Goal: Task Accomplishment & Management: Manage account settings

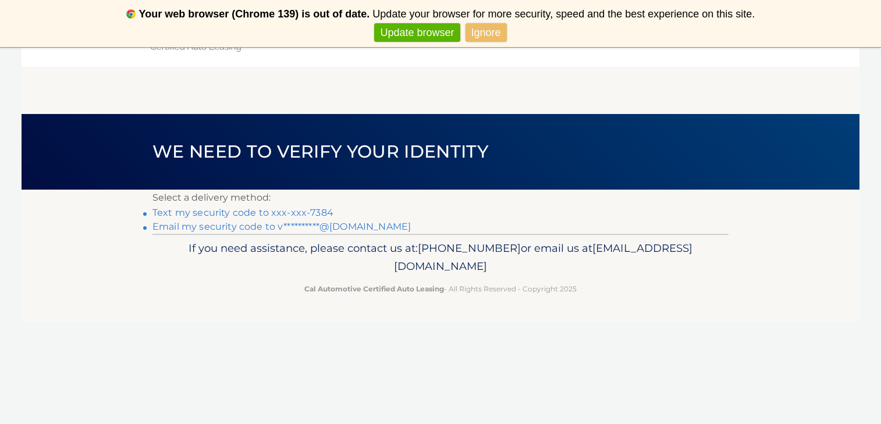
click at [286, 210] on link "Text my security code to xxx-xxx-7384" at bounding box center [242, 212] width 181 height 11
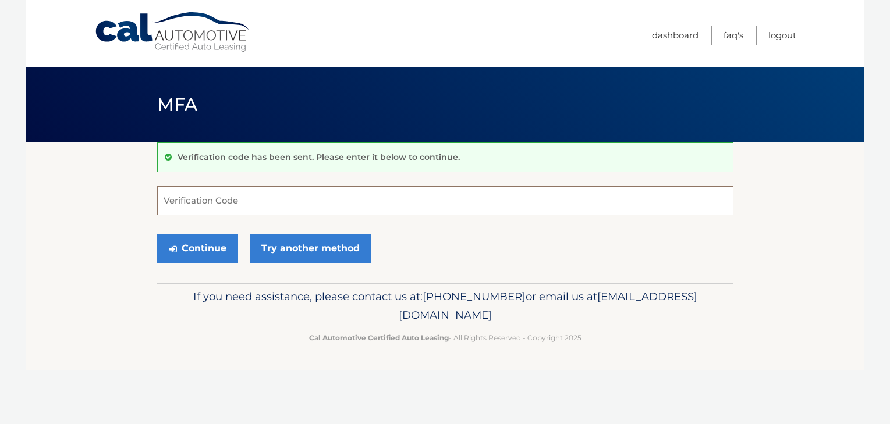
click at [256, 210] on input "Verification Code" at bounding box center [445, 200] width 576 height 29
type input "495262"
click at [198, 258] on button "Continue" at bounding box center [197, 248] width 81 height 29
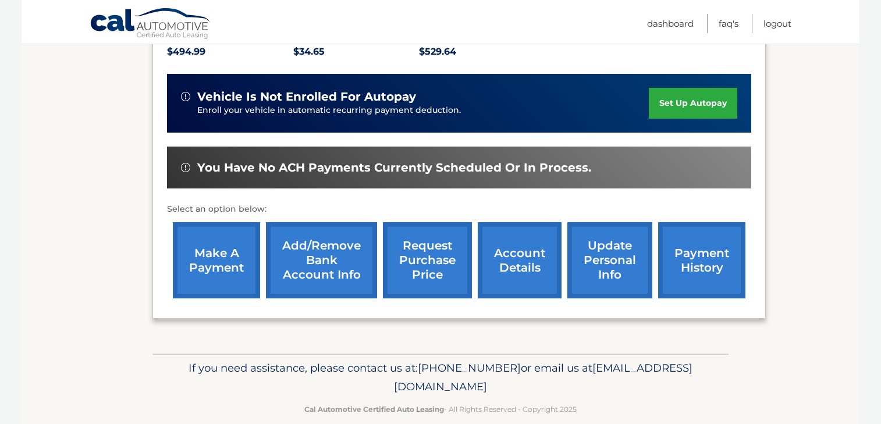
scroll to position [264, 0]
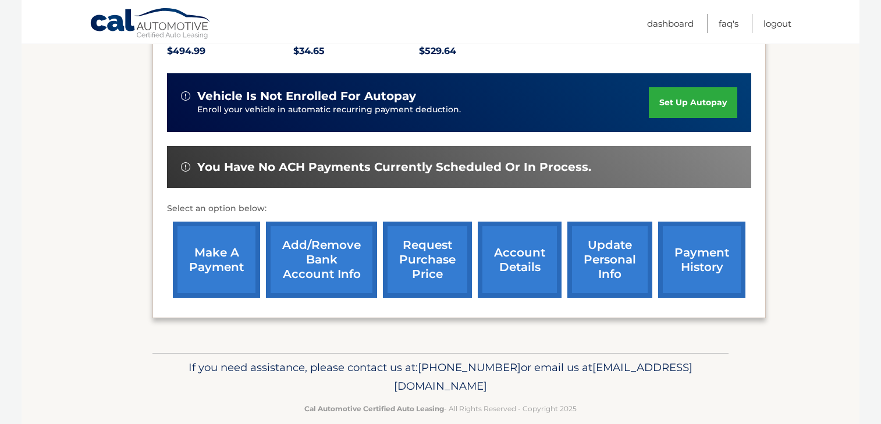
click at [528, 273] on link "account details" at bounding box center [520, 260] width 84 height 76
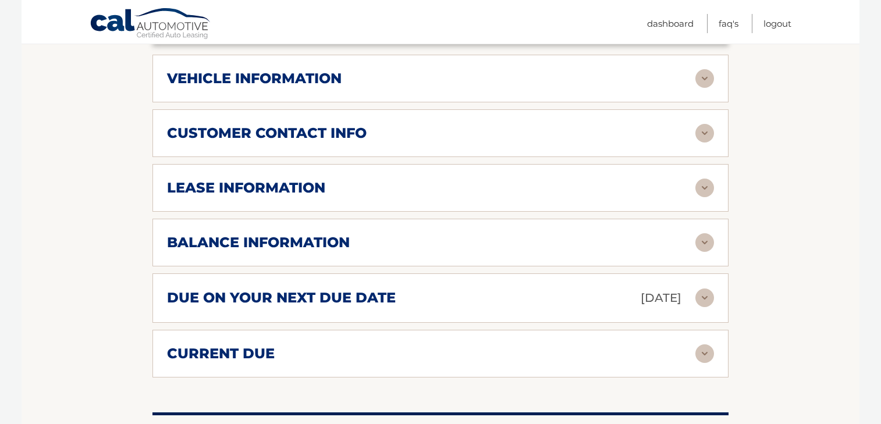
scroll to position [573, 0]
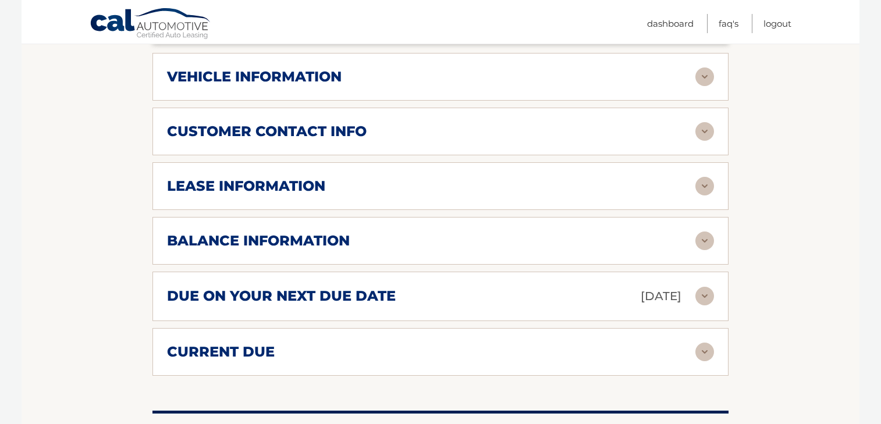
click at [705, 287] on img at bounding box center [705, 296] width 19 height 19
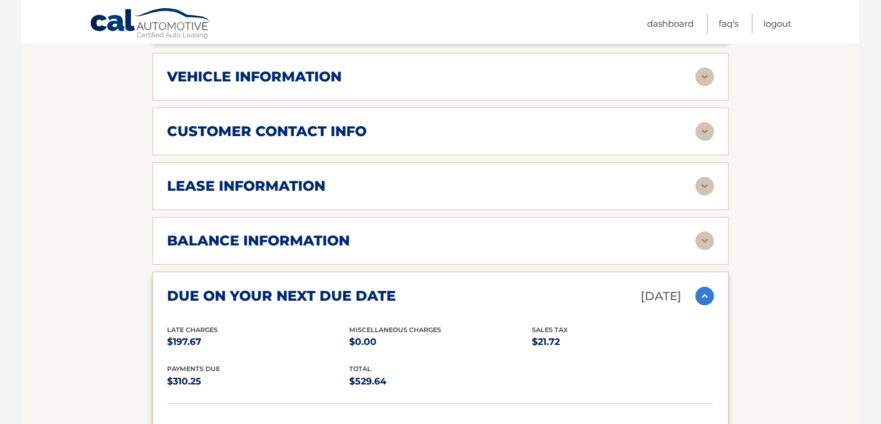
click at [705, 232] on img at bounding box center [705, 241] width 19 height 19
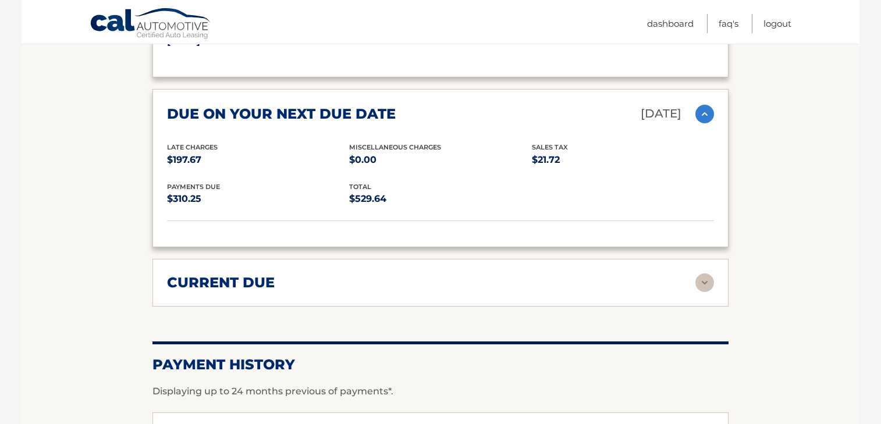
scroll to position [942, 0]
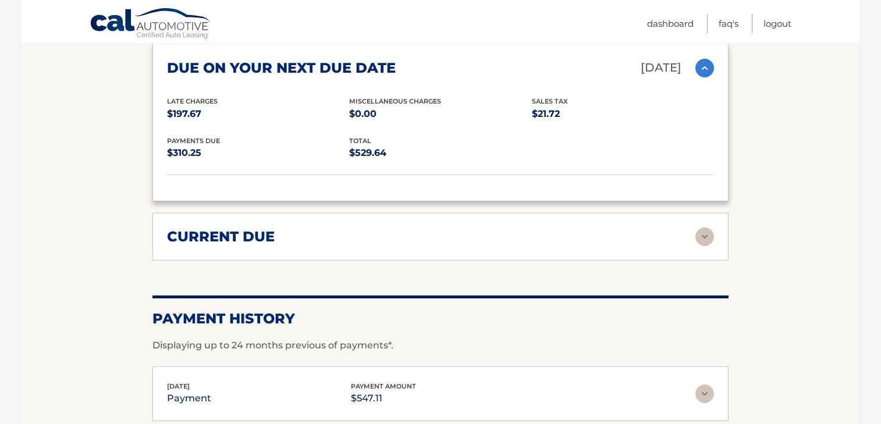
click at [705, 228] on img at bounding box center [705, 237] width 19 height 19
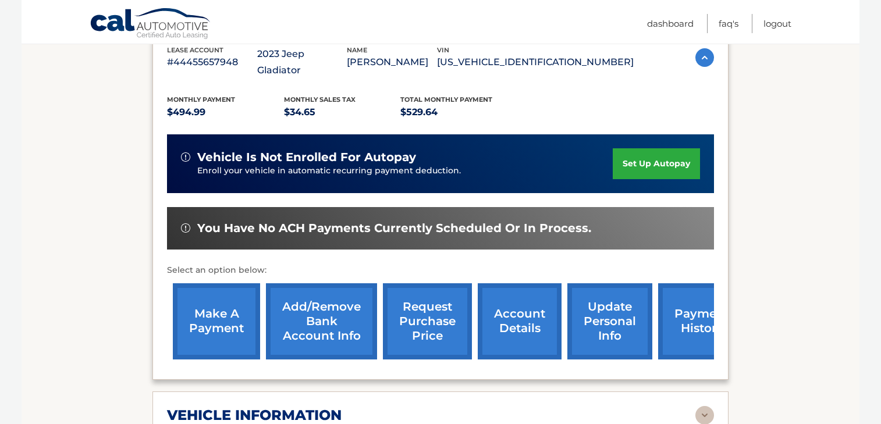
scroll to position [242, 0]
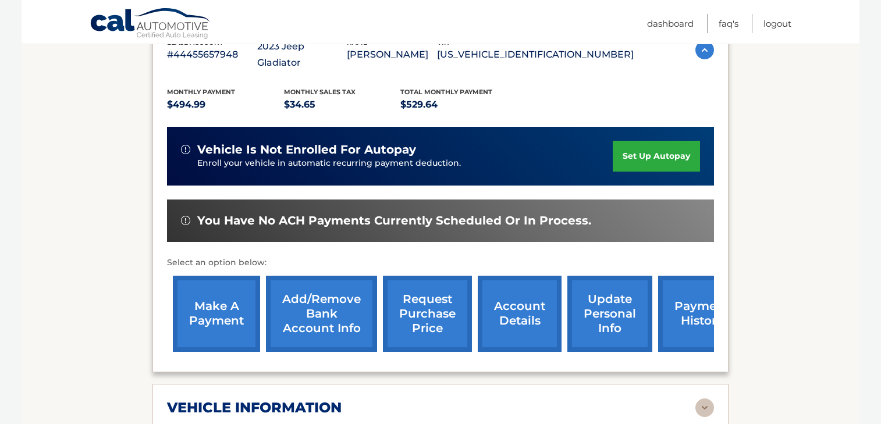
click at [204, 319] on link "make a payment" at bounding box center [216, 314] width 87 height 76
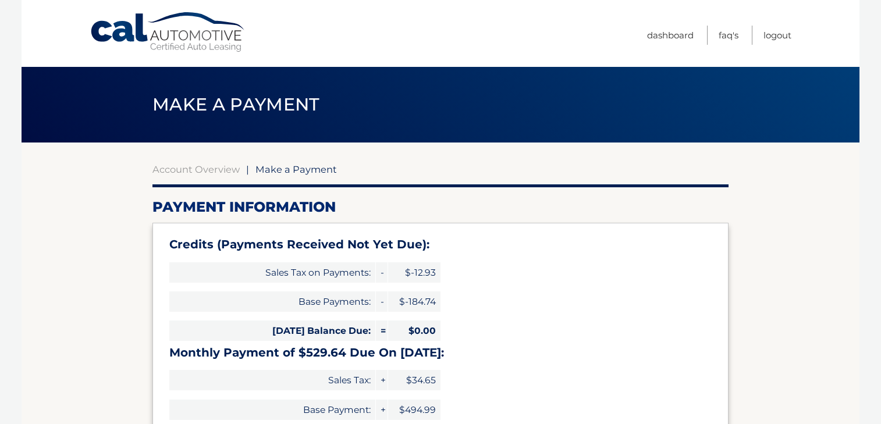
select select "YjA0NTdiN2ItYmU0MS00YWY3LThmZTQtNmYyYWRiMTJhMDUz"
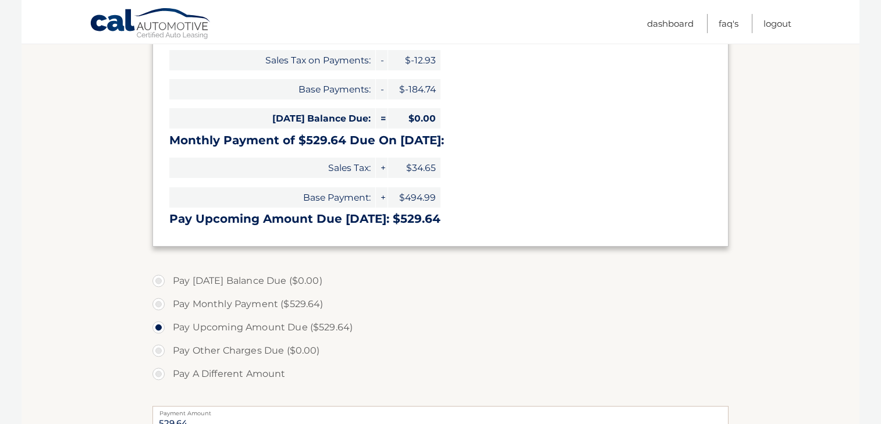
scroll to position [228, 0]
